Goal: Browse casually

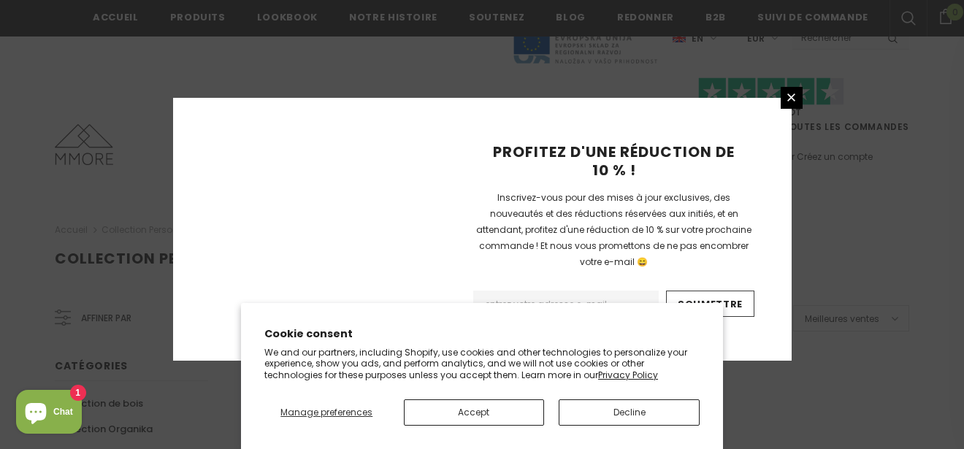
scroll to position [1084, 0]
